Goal: Obtain resource: Download file/media

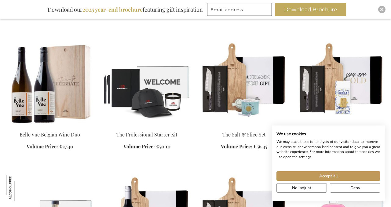
scroll to position [386, 0]
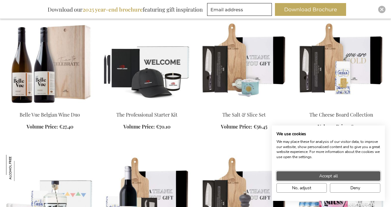
click at [341, 178] on button "Accept all" at bounding box center [329, 176] width 104 height 9
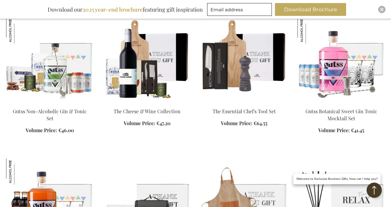
scroll to position [542, 0]
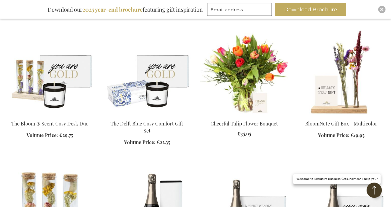
scroll to position [923, 0]
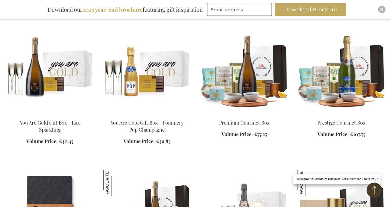
scroll to position [1534, 0]
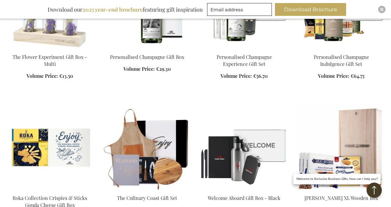
scroll to position [1126, 0]
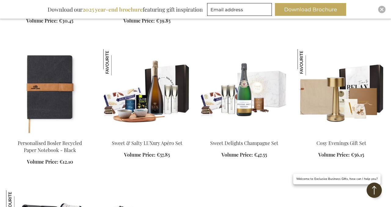
scroll to position [1609, 0]
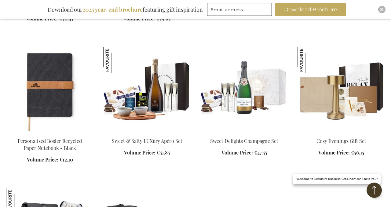
click at [320, 93] on img at bounding box center [341, 90] width 87 height 86
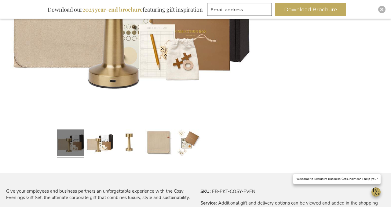
scroll to position [243, 0]
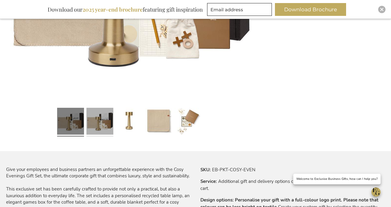
click at [104, 126] on link at bounding box center [100, 122] width 27 height 34
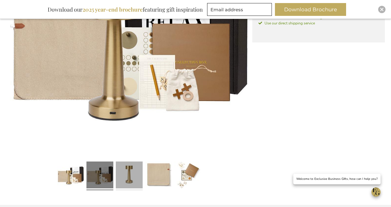
click at [129, 173] on link at bounding box center [129, 176] width 27 height 34
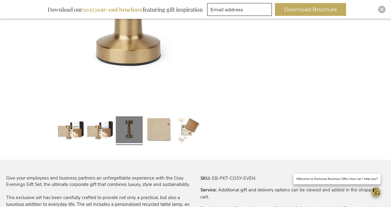
scroll to position [239, 0]
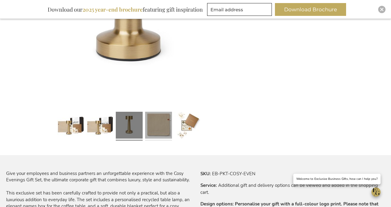
click at [159, 121] on link at bounding box center [158, 126] width 27 height 34
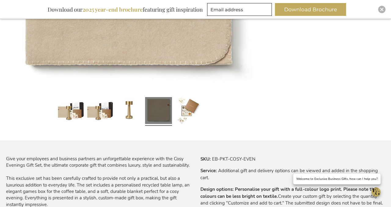
scroll to position [298, 0]
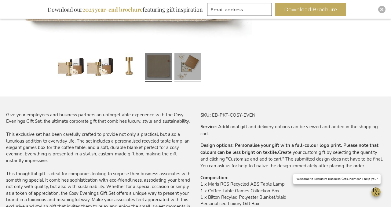
click at [188, 72] on link at bounding box center [188, 68] width 27 height 34
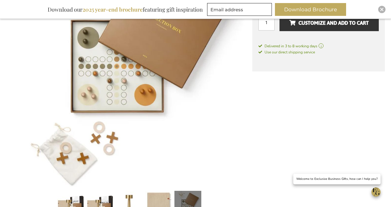
scroll to position [186, 0]
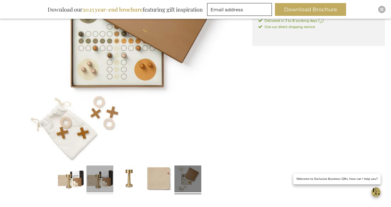
click at [108, 176] on link at bounding box center [100, 180] width 27 height 34
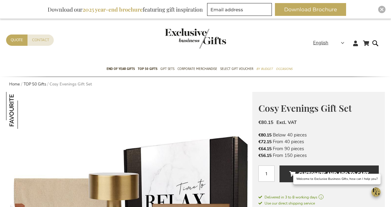
scroll to position [0, 0]
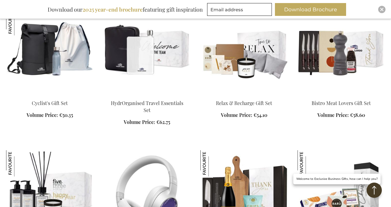
scroll to position [585, 0]
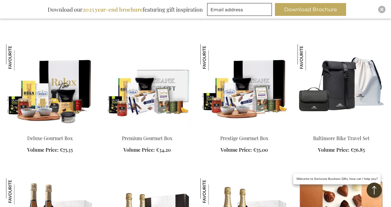
scroll to position [831, 0]
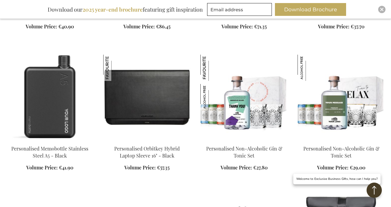
scroll to position [1103, 0]
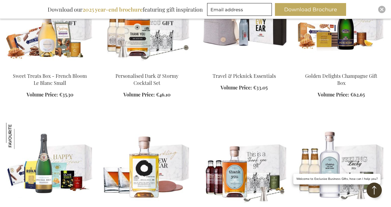
scroll to position [1894, 0]
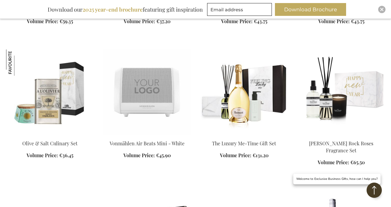
scroll to position [2233, 0]
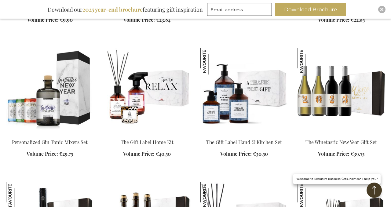
scroll to position [3368, 0]
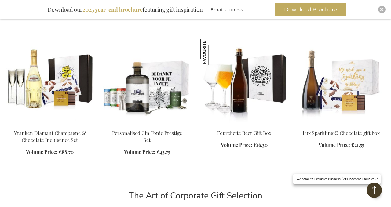
scroll to position [3595, 0]
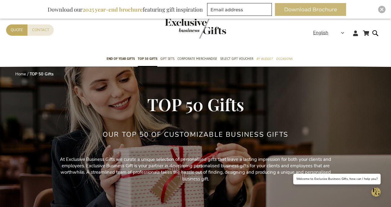
click at [306, 9] on button "Download Brochure" at bounding box center [310, 9] width 71 height 13
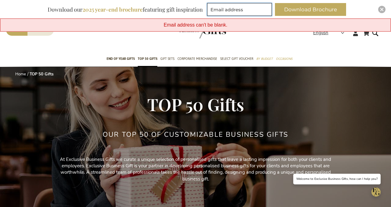
click at [245, 9] on input "Email address" at bounding box center [239, 9] width 65 height 13
type input "cliffds@audiotechoman.com"
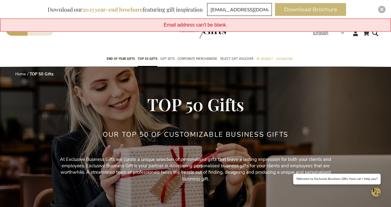
click at [302, 13] on button "Download Brochure" at bounding box center [310, 9] width 71 height 13
